Goal: Information Seeking & Learning: Learn about a topic

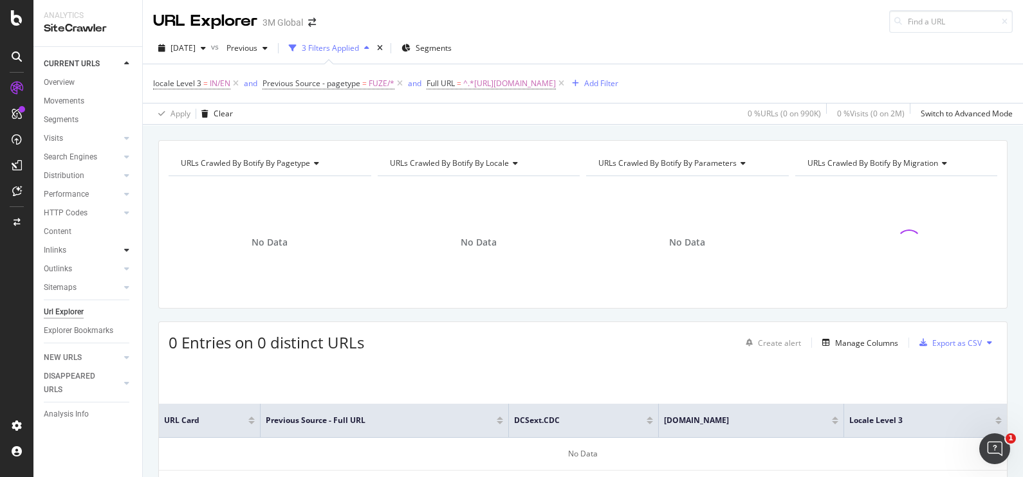
click at [127, 251] on icon at bounding box center [126, 250] width 5 height 8
click at [124, 254] on icon at bounding box center [126, 250] width 5 height 8
click at [124, 359] on icon at bounding box center [126, 358] width 5 height 8
click at [128, 364] on icon at bounding box center [126, 365] width 5 height 8
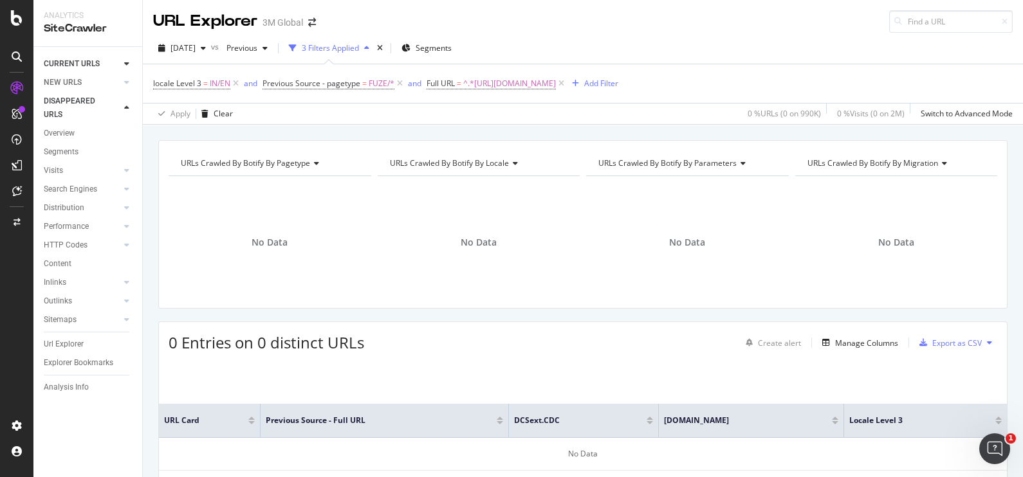
click at [128, 67] on icon at bounding box center [126, 64] width 5 height 8
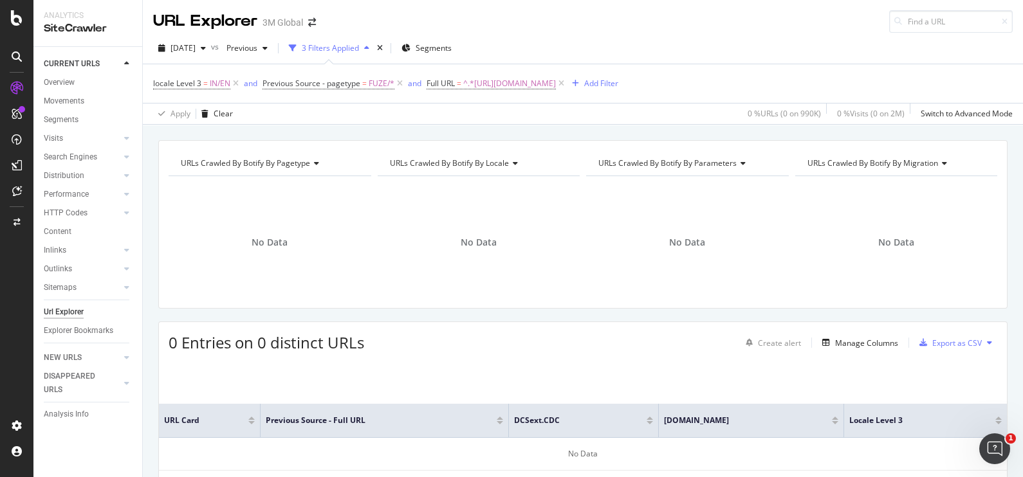
click at [127, 64] on icon at bounding box center [126, 64] width 5 height 8
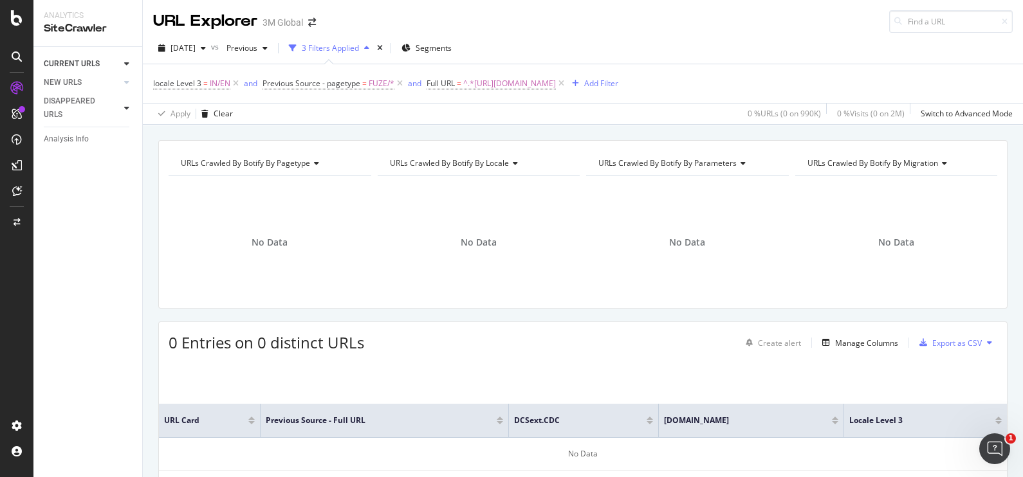
click at [123, 106] on div at bounding box center [126, 108] width 13 height 13
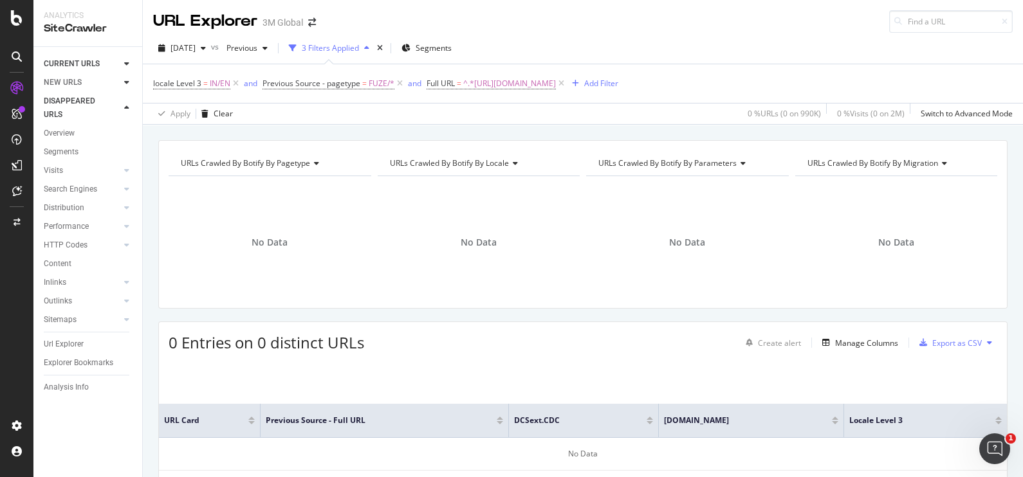
click at [127, 81] on icon at bounding box center [126, 82] width 5 height 8
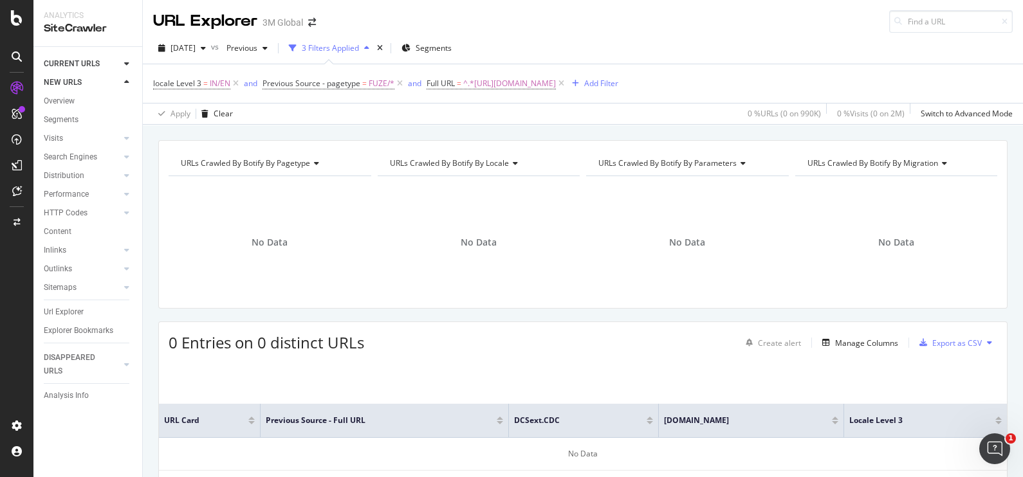
click at [125, 66] on icon at bounding box center [126, 64] width 5 height 8
click at [556, 82] on span "^.*[URL][DOMAIN_NAME]" at bounding box center [509, 84] width 93 height 18
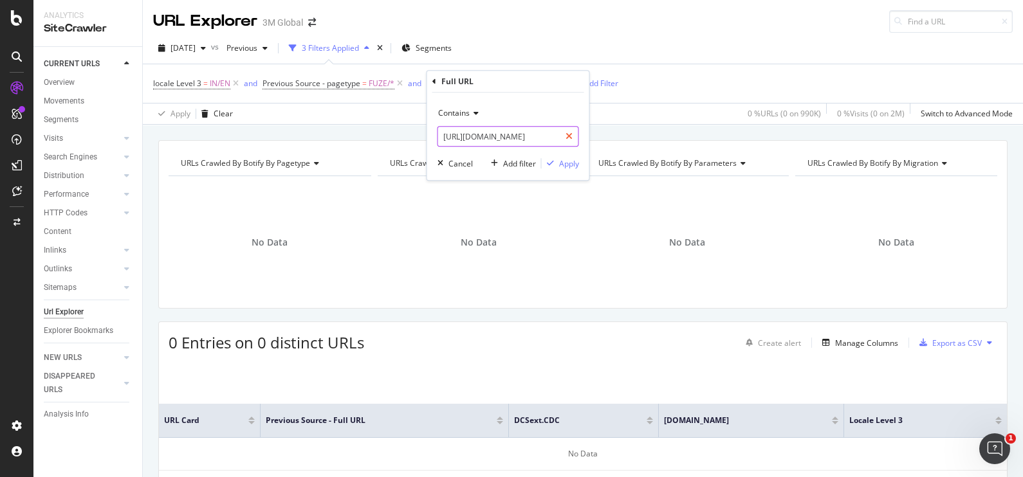
click at [568, 138] on icon at bounding box center [568, 136] width 7 height 9
click at [536, 137] on input "text" at bounding box center [508, 136] width 140 height 21
paste input "https://multimedia.3m.com/mws/media/1720441O/a-small-class-i-restoration-using-…"
type input "https://multimedia.3m.com/mws/media/1720441O/a-small-class-i-restoration-using-…"
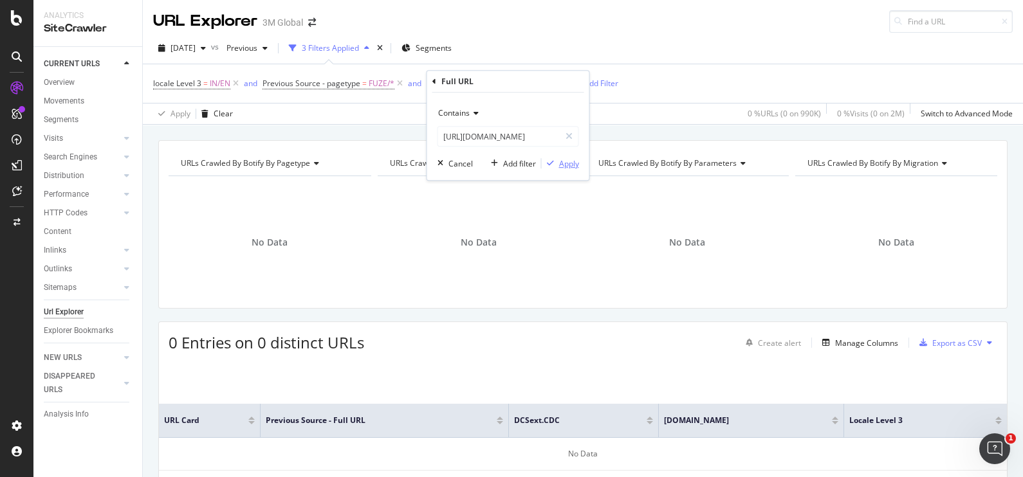
scroll to position [0, 0]
click at [558, 161] on div "button" at bounding box center [549, 163] width 17 height 8
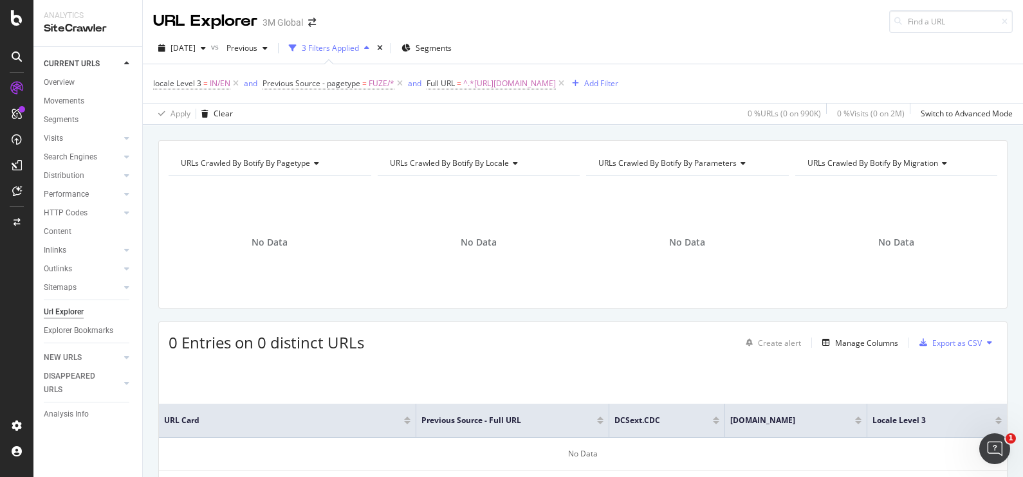
click at [16, 58] on icon at bounding box center [17, 56] width 10 height 10
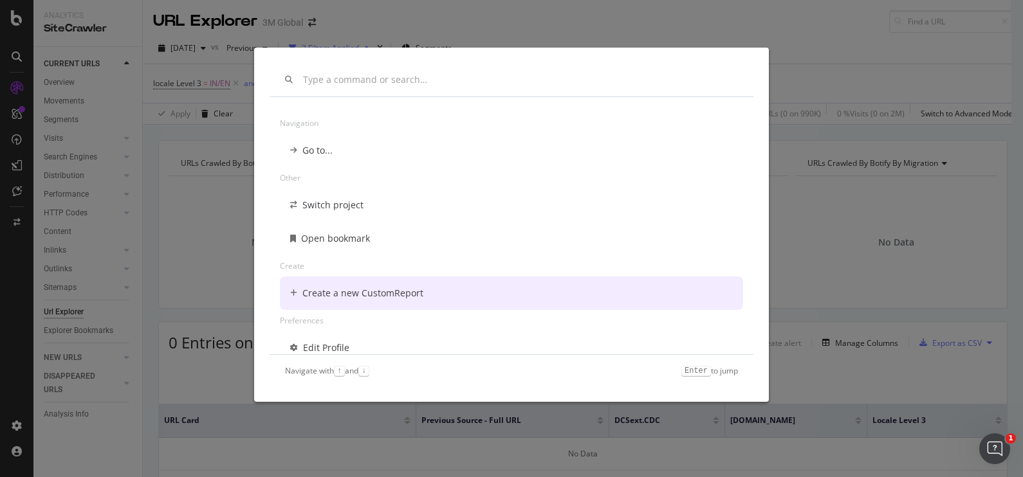
scroll to position [10, 0]
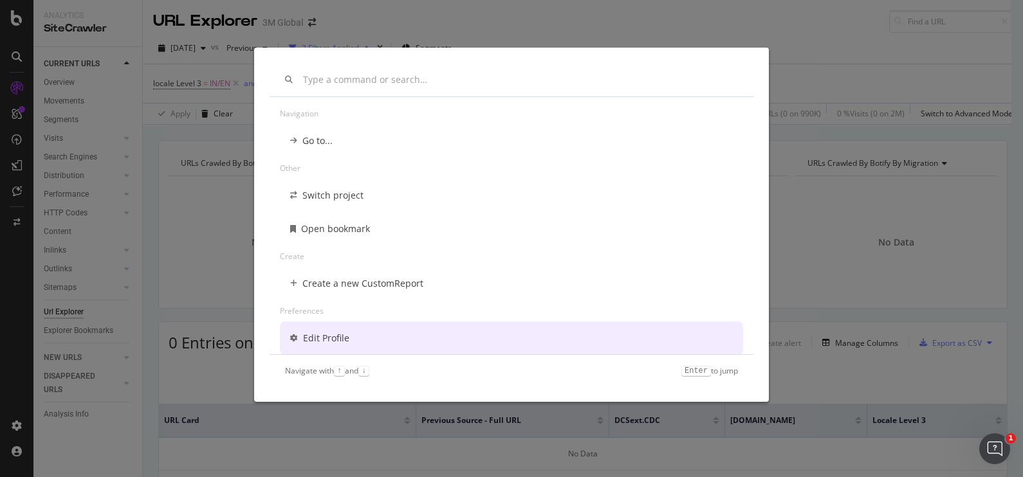
click at [815, 291] on div "Navigation Go to... Other Switch project Open bookmark Create Create a new Cust…" at bounding box center [511, 238] width 1023 height 477
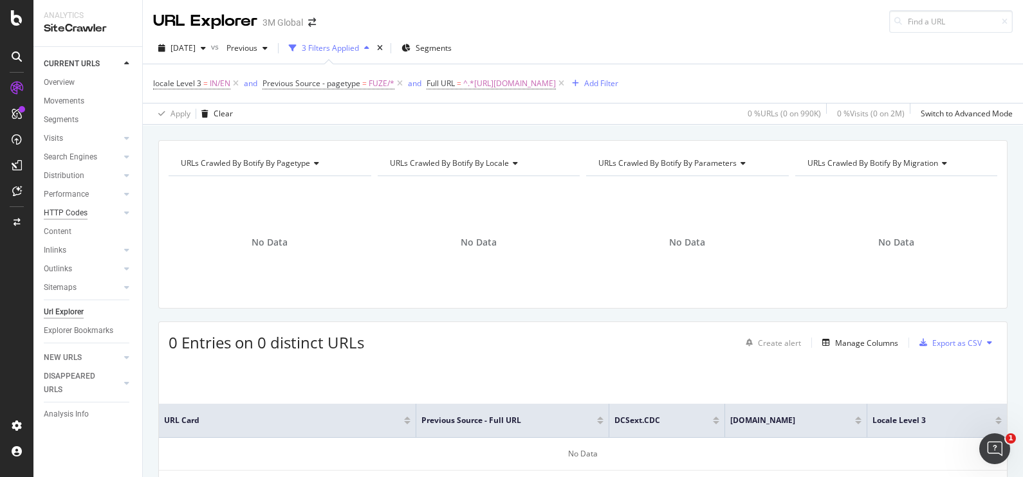
click at [82, 212] on div "HTTP Codes" at bounding box center [66, 213] width 44 height 14
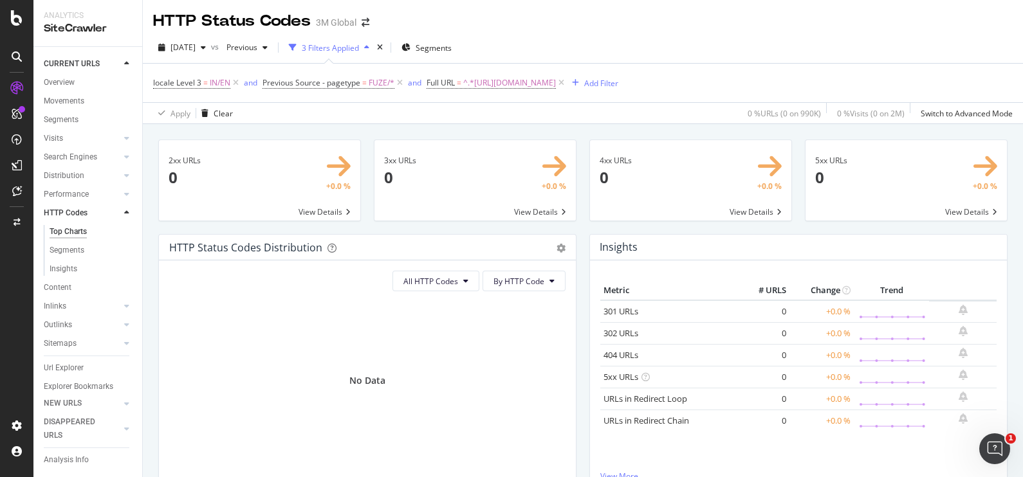
click at [562, 121] on div "Apply Clear 0 % URLs ( 0 on 990K ) 0 % Visits ( 0 on 2M ) Switch to Advanced Mo…" at bounding box center [583, 112] width 880 height 21
click at [72, 375] on div "Url Explorer" at bounding box center [64, 368] width 40 height 14
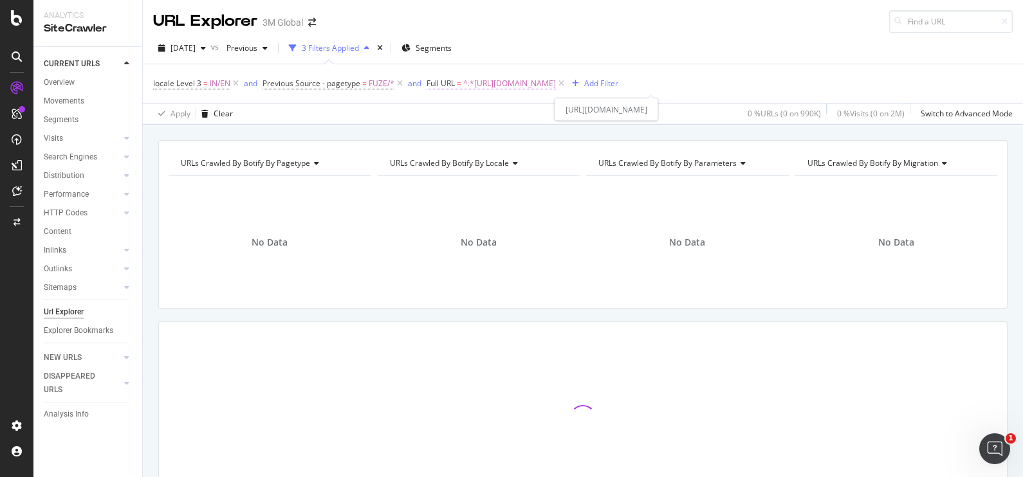
click at [556, 87] on span "^.*https://multimedia.3m.com/mws/media/1720441O/a-small-class-i-restoration-usi…" at bounding box center [509, 84] width 93 height 18
click at [518, 132] on input "https://multimedia.3m.com/mws/media/1720441O/a-small-class-i-restoration-using-…" at bounding box center [499, 136] width 122 height 21
click at [568, 140] on icon at bounding box center [568, 136] width 7 height 9
click at [527, 141] on input "text" at bounding box center [508, 136] width 140 height 21
paste input "[URL][DOMAIN_NAME]"
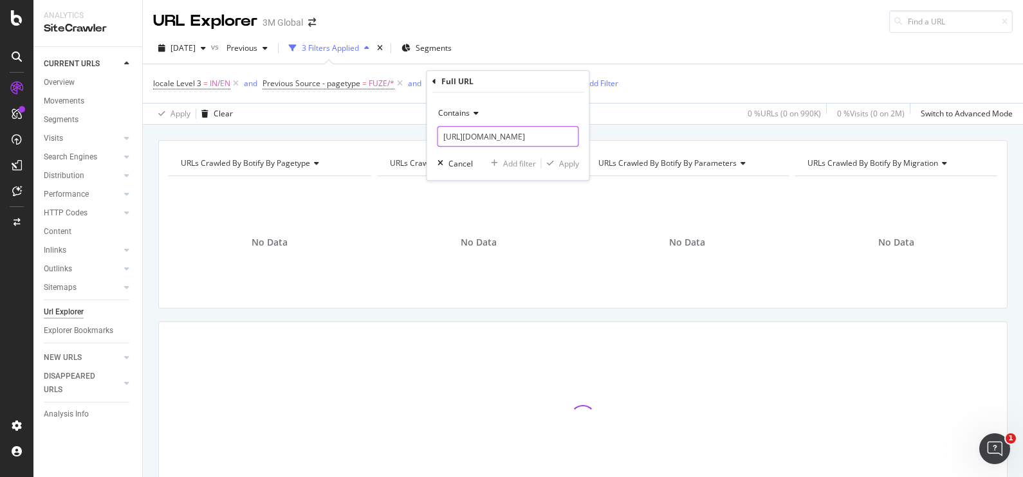
scroll to position [0, 263]
type input "[URL][DOMAIN_NAME]"
click at [565, 162] on div "Apply" at bounding box center [569, 163] width 20 height 11
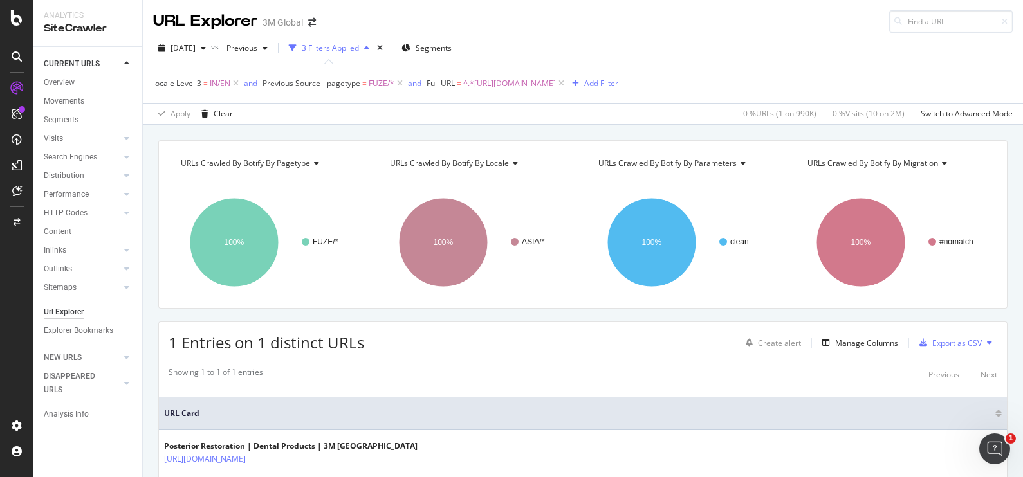
scroll to position [82, 0]
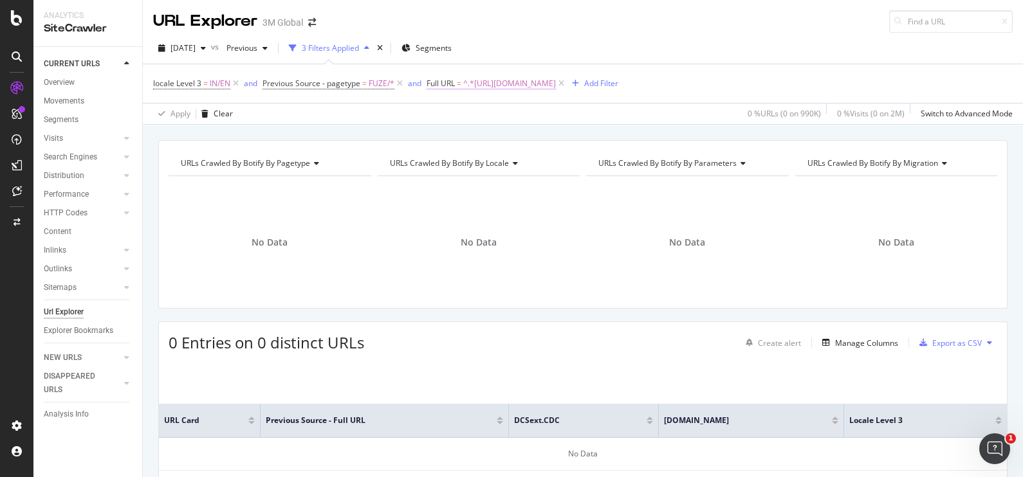
click at [556, 86] on span "^.*[URL][DOMAIN_NAME]" at bounding box center [509, 84] width 93 height 18
click at [570, 134] on icon at bounding box center [568, 136] width 7 height 9
click at [529, 138] on input "text" at bounding box center [508, 136] width 140 height 21
paste input "[URL][DOMAIN_NAME]"
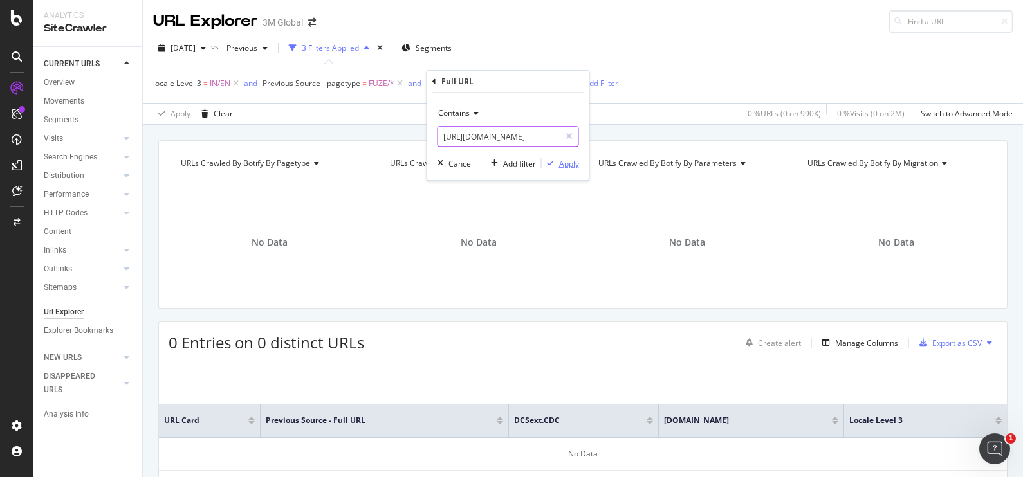
type input "[URL][DOMAIN_NAME]"
click at [552, 164] on icon "button" at bounding box center [550, 163] width 7 height 8
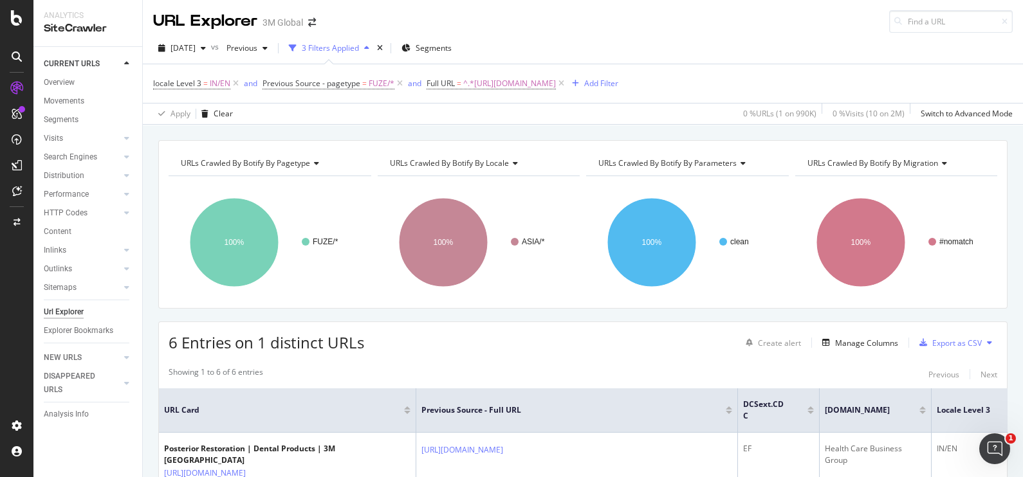
click at [135, 29] on div "Analytics SiteCrawler" at bounding box center [87, 23] width 109 height 46
